Goal: Information Seeking & Learning: Learn about a topic

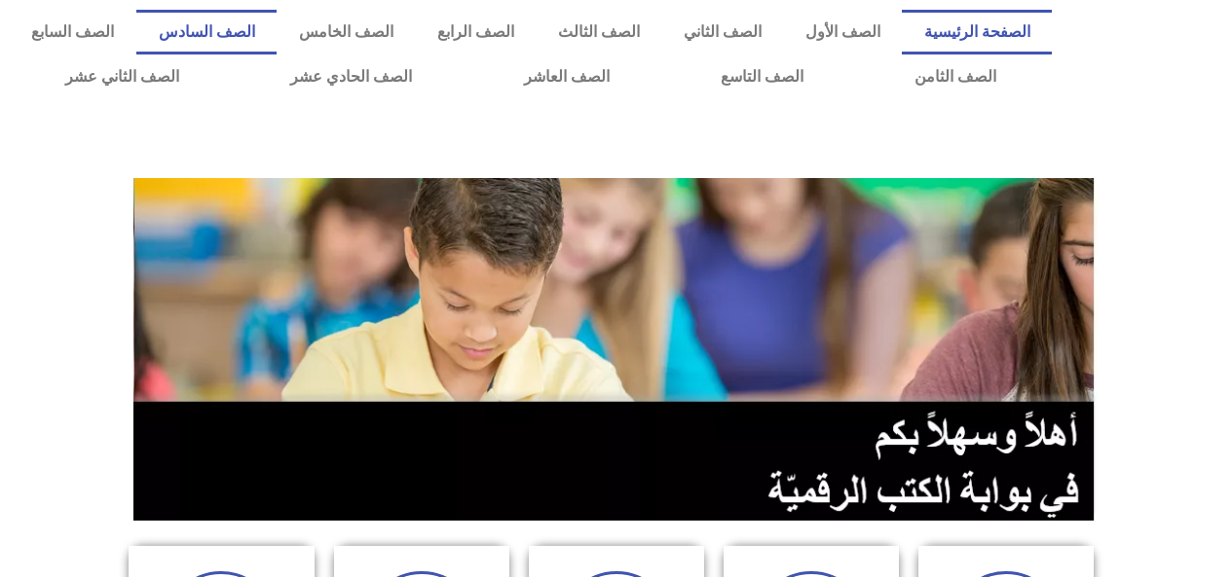
click at [277, 35] on link "الصف السادس" at bounding box center [206, 32] width 140 height 45
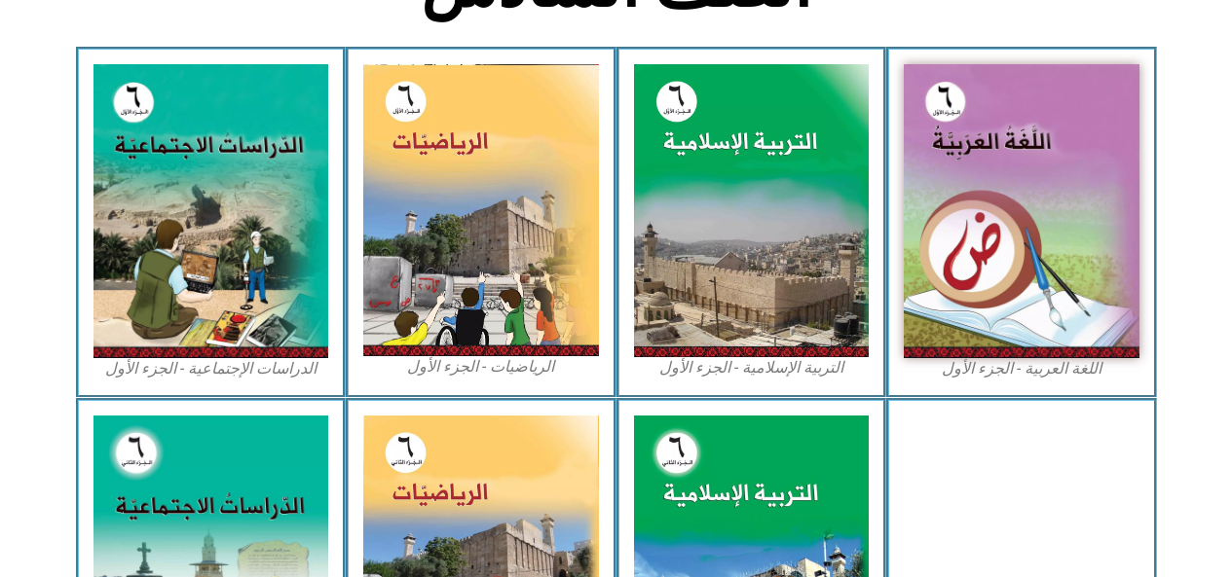
scroll to position [559, 0]
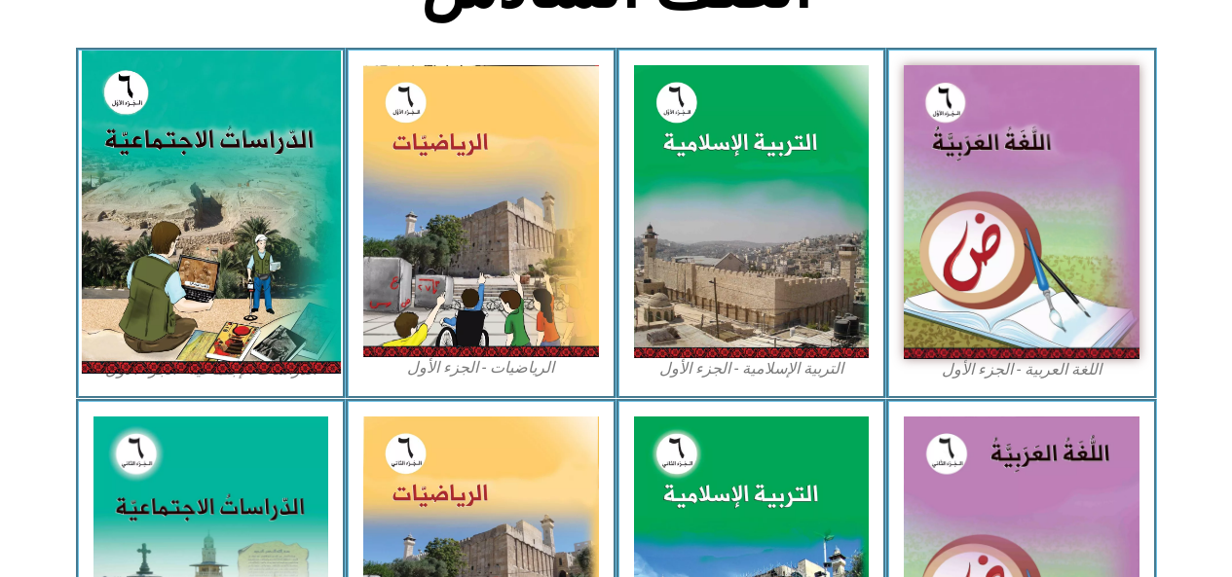
click at [220, 315] on img at bounding box center [210, 212] width 259 height 323
click at [218, 158] on img at bounding box center [210, 212] width 259 height 323
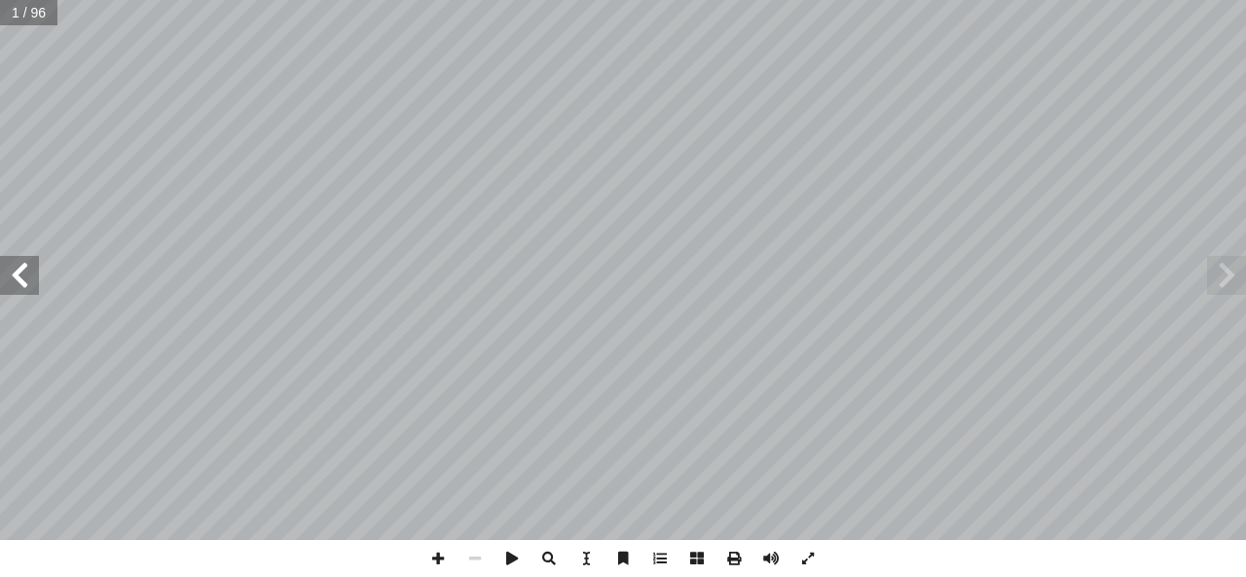
click at [6, 282] on span at bounding box center [19, 275] width 39 height 39
click at [0, 287] on span at bounding box center [19, 275] width 39 height 39
click at [10, 278] on span at bounding box center [19, 275] width 39 height 39
click at [4, 268] on span at bounding box center [19, 275] width 39 height 39
click at [19, 278] on span at bounding box center [19, 275] width 39 height 39
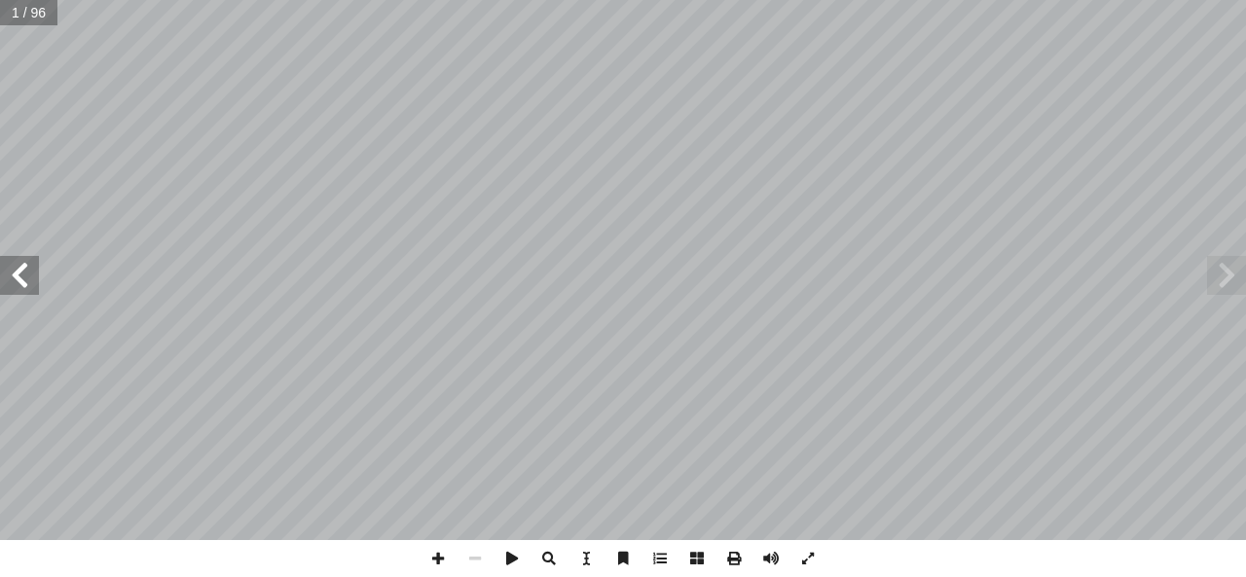
click at [13, 276] on span at bounding box center [19, 275] width 39 height 39
click at [13, 282] on span at bounding box center [19, 275] width 39 height 39
click at [16, 278] on span at bounding box center [19, 275] width 39 height 39
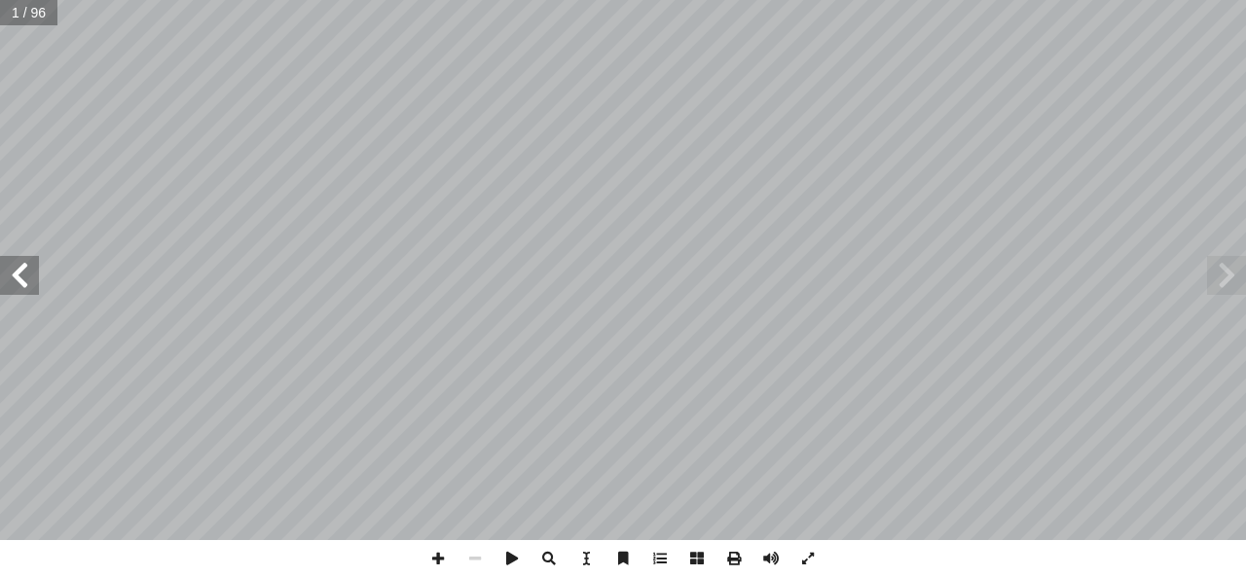
click at [16, 278] on span at bounding box center [19, 275] width 39 height 39
click at [13, 278] on span at bounding box center [19, 275] width 39 height 39
click at [16, 276] on span at bounding box center [19, 275] width 39 height 39
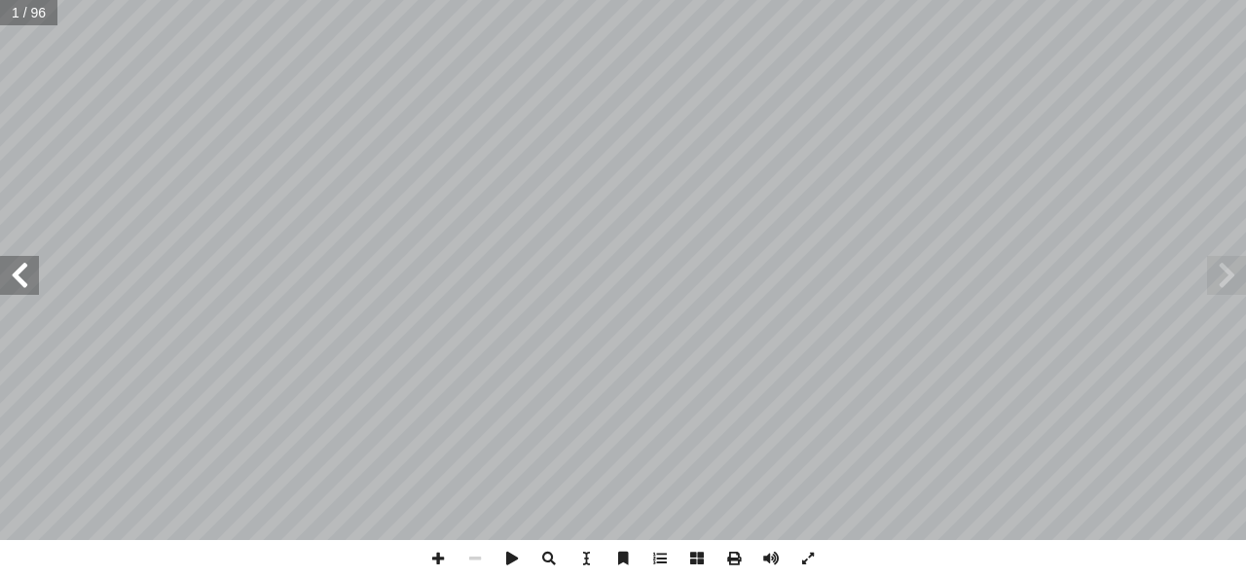
click at [19, 275] on span at bounding box center [19, 275] width 39 height 39
click at [19, 276] on span at bounding box center [19, 275] width 39 height 39
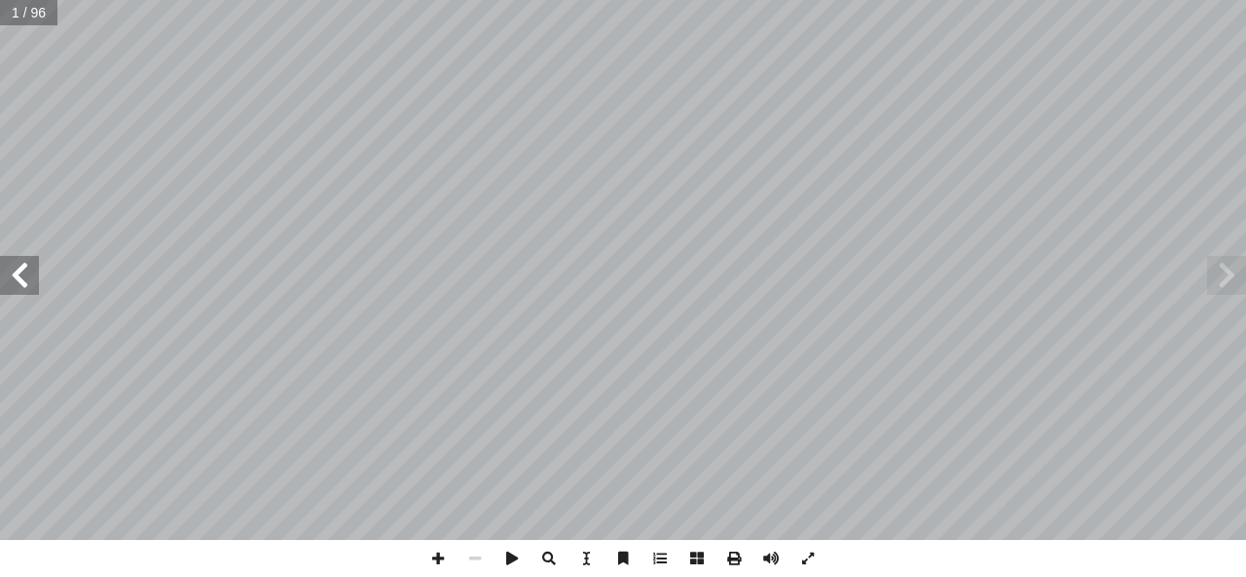
click at [19, 276] on span at bounding box center [19, 275] width 39 height 39
click at [20, 276] on span at bounding box center [19, 275] width 39 height 39
click at [21, 270] on span at bounding box center [19, 275] width 39 height 39
click at [23, 270] on span at bounding box center [19, 275] width 39 height 39
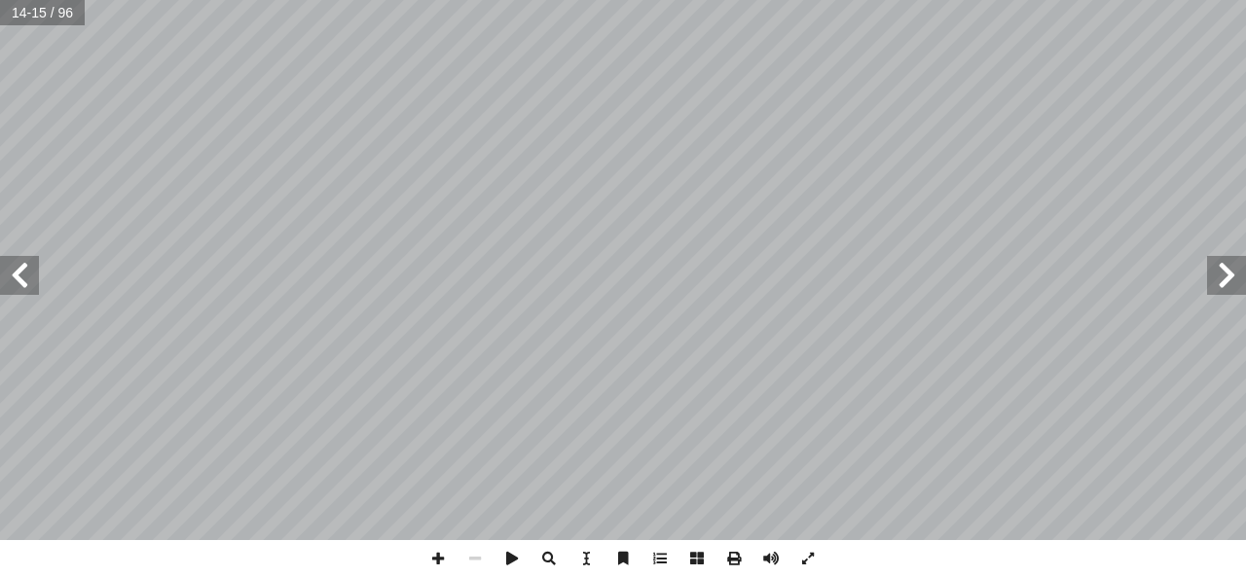
click at [23, 270] on span at bounding box center [19, 275] width 39 height 39
click at [24, 276] on span at bounding box center [19, 275] width 39 height 39
click at [25, 276] on span at bounding box center [19, 275] width 39 height 39
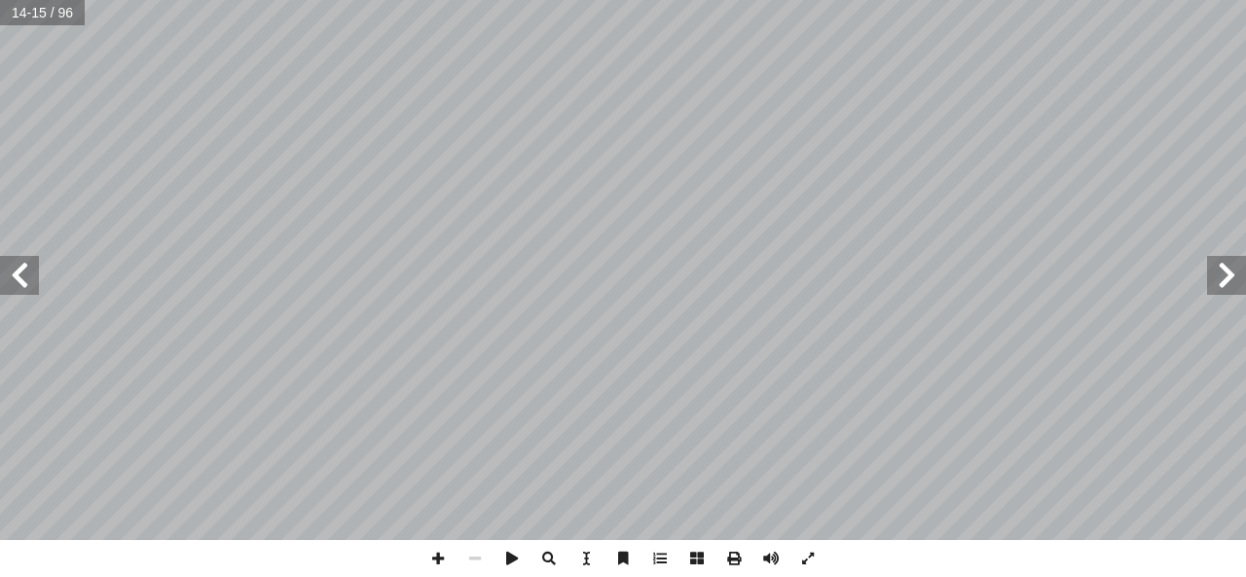
click at [22, 276] on span at bounding box center [19, 275] width 39 height 39
click at [21, 270] on span at bounding box center [19, 275] width 39 height 39
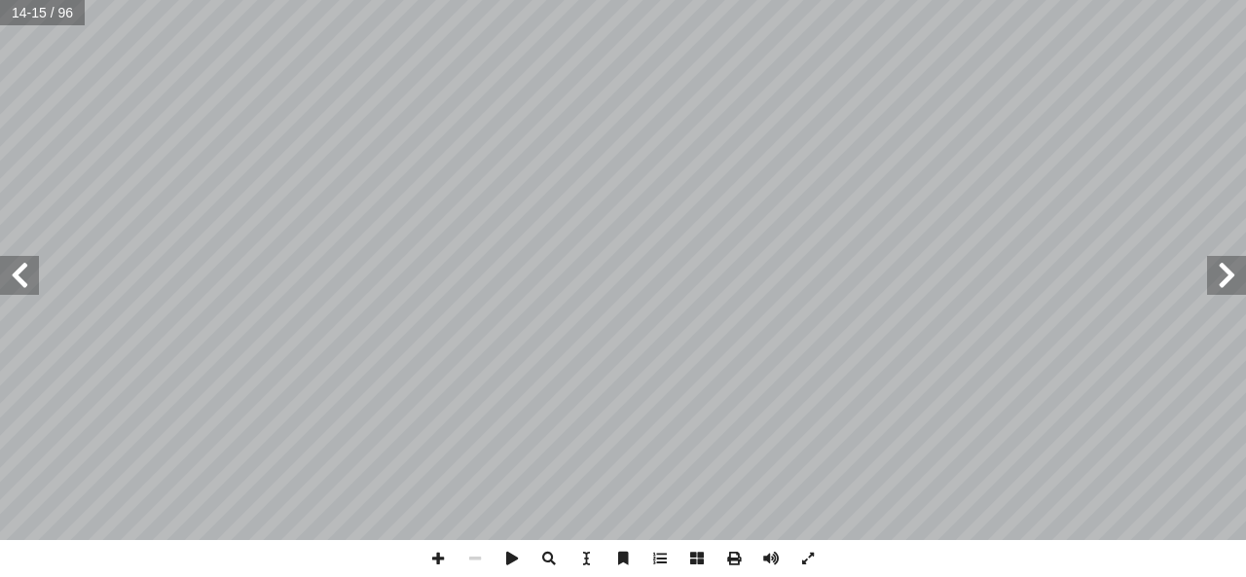
click at [20, 270] on span at bounding box center [19, 275] width 39 height 39
click at [28, 276] on span at bounding box center [19, 275] width 39 height 39
click at [24, 280] on span at bounding box center [19, 275] width 39 height 39
click at [26, 280] on span at bounding box center [19, 275] width 39 height 39
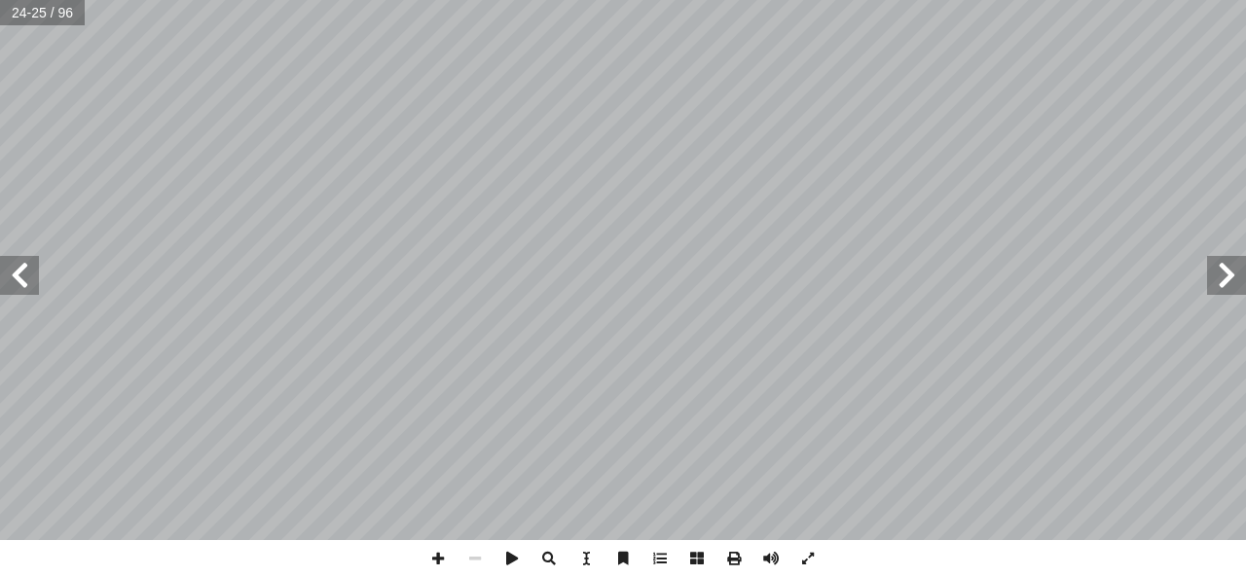
click at [26, 280] on span at bounding box center [19, 275] width 39 height 39
click at [25, 278] on span at bounding box center [19, 275] width 39 height 39
click at [26, 276] on span at bounding box center [19, 275] width 39 height 39
click at [21, 276] on span at bounding box center [19, 275] width 39 height 39
